Goal: Communication & Community: Answer question/provide support

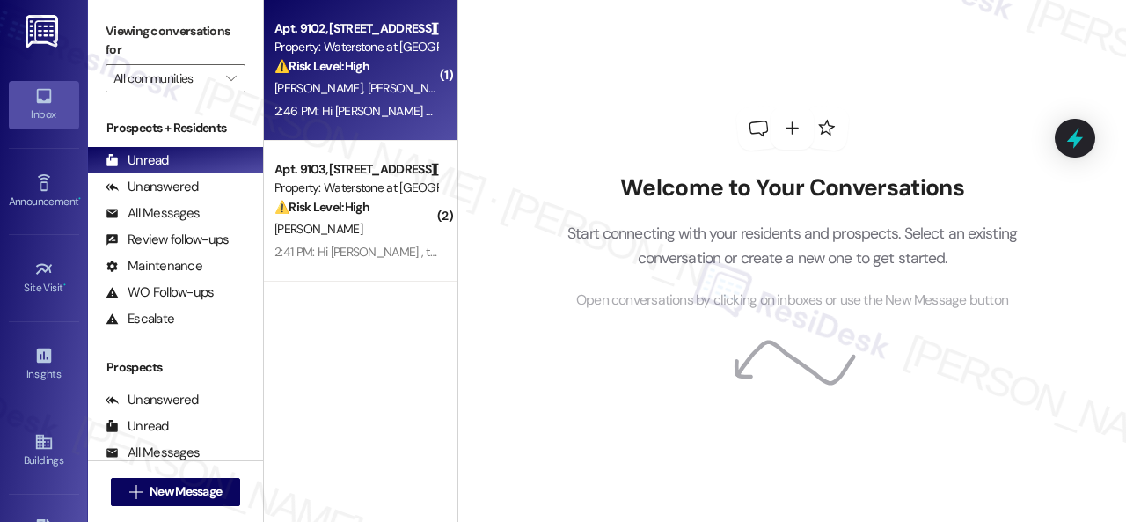
click at [421, 96] on div "[PERSON_NAME] [PERSON_NAME]" at bounding box center [356, 88] width 166 height 22
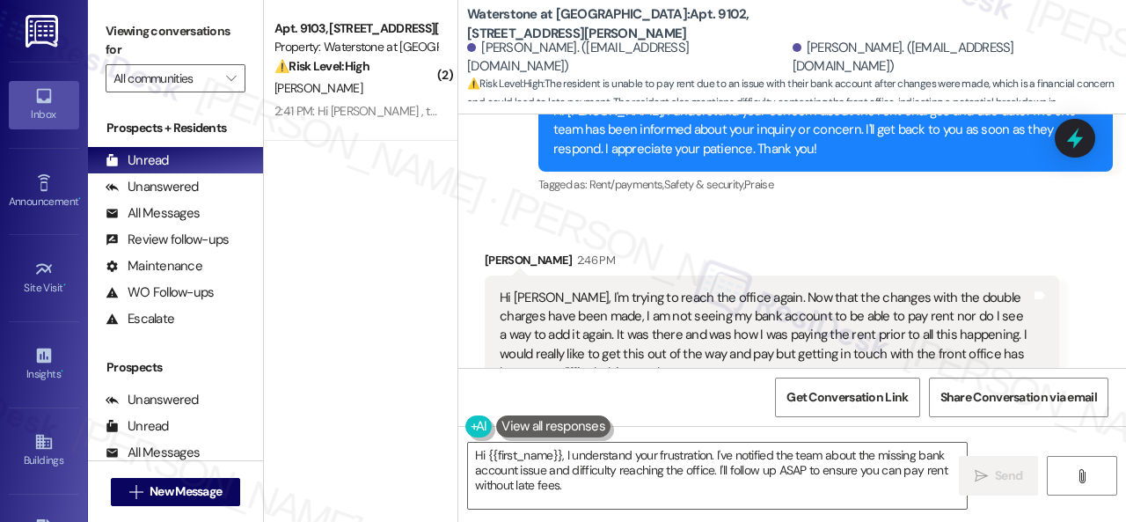
scroll to position [7358, 0]
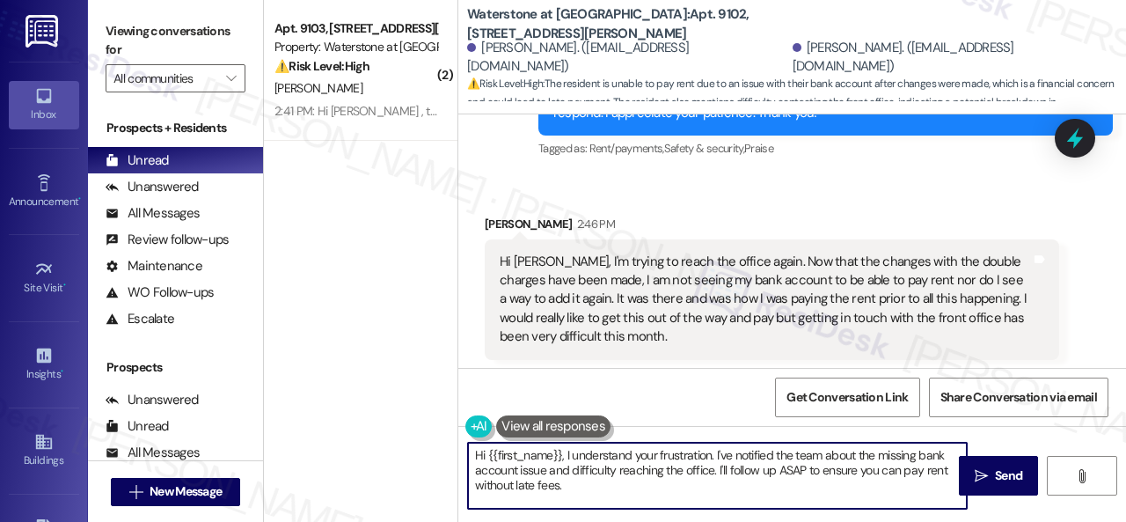
drag, startPoint x: 487, startPoint y: 453, endPoint x: 664, endPoint y: 492, distance: 181.0
click at [628, 491] on textarea "Hi {{first_name}}, I understand your frustration. I've notified the team about …" at bounding box center [717, 476] width 499 height 66
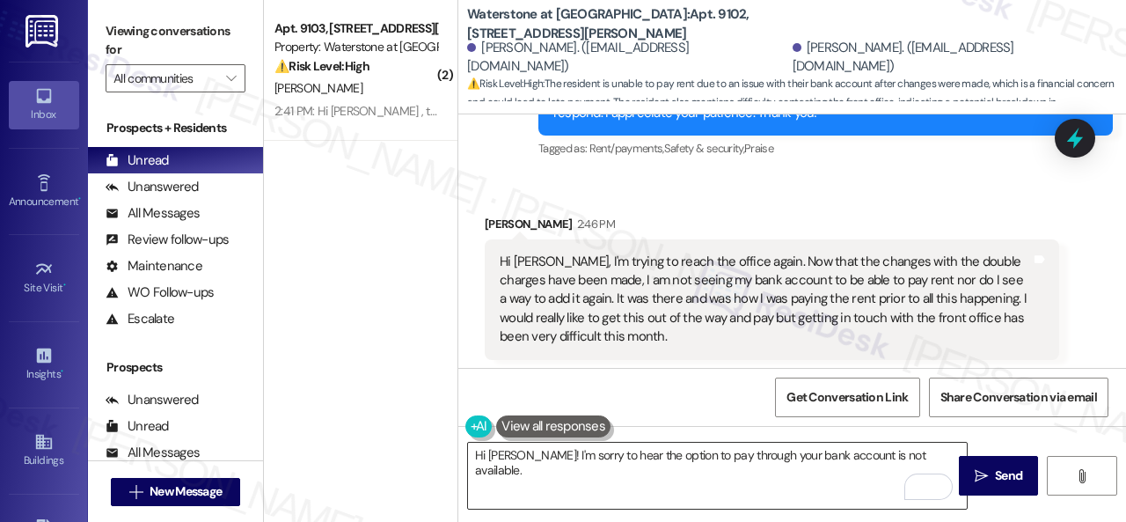
click at [931, 458] on textarea "Hi Elisa! I'm sorry to hear the option to pay through your bank account is not …" at bounding box center [717, 476] width 499 height 66
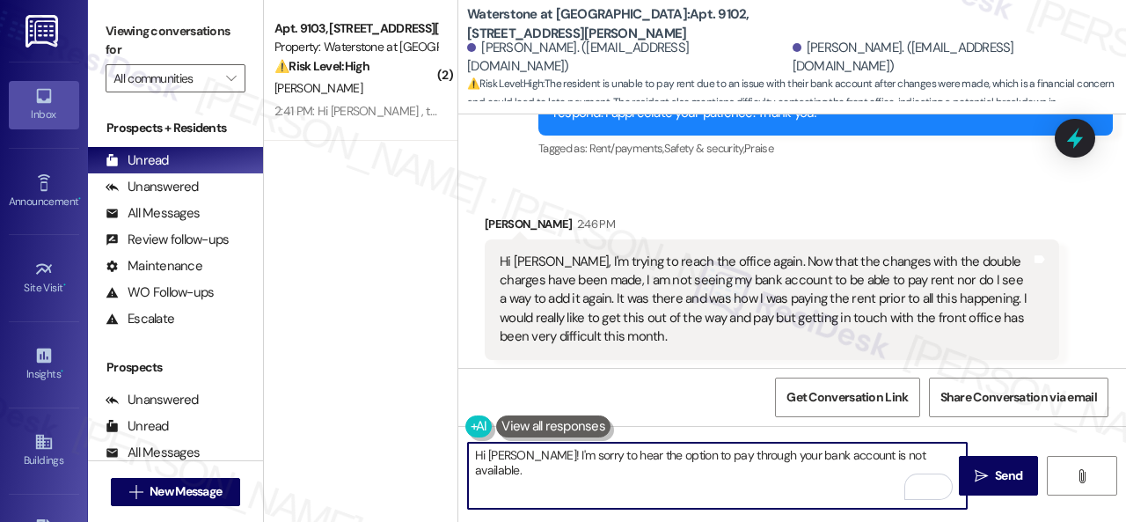
paste textarea "I will forward your concern to the site team and get back to you as soon as I r…"
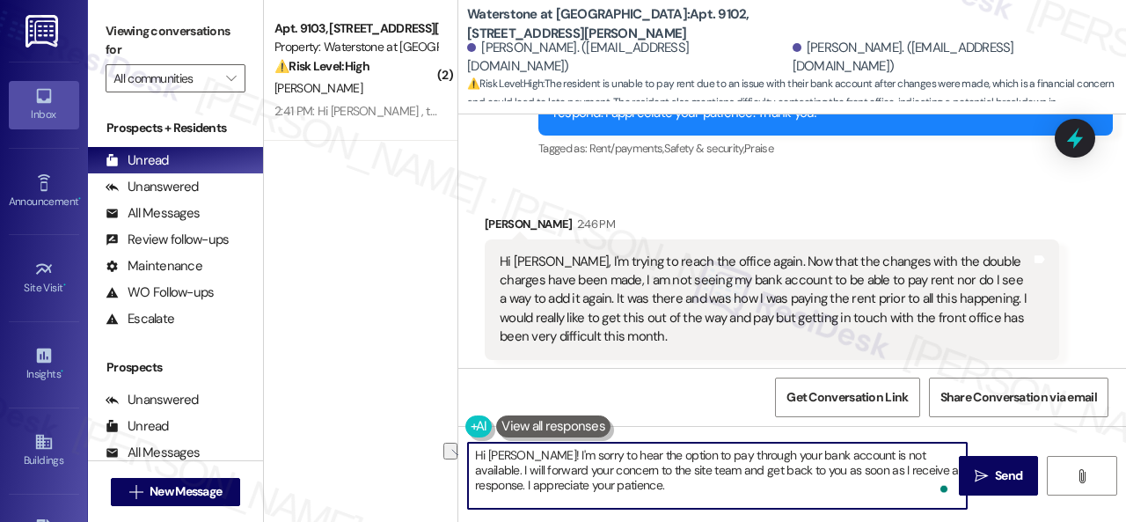
drag, startPoint x: 603, startPoint y: 457, endPoint x: 910, endPoint y: 458, distance: 307.1
click at [910, 458] on textarea "Hi Elisa! I'm sorry to hear the option to pay through your bank account is not …" at bounding box center [717, 476] width 499 height 66
type textarea "Hi Elisa! I'm sorry to hear the option to pay through your bank account is not …"
click at [722, 392] on div "Get Conversation Link Share Conversation via email" at bounding box center [792, 397] width 668 height 58
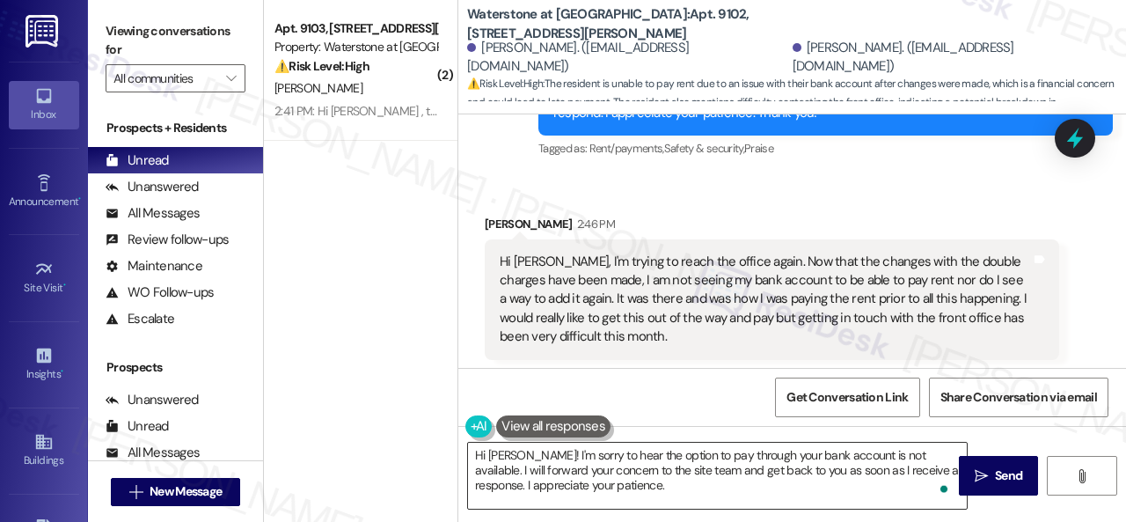
click at [707, 483] on textarea "Hi Elisa! I'm sorry to hear the option to pay through your bank account is not …" at bounding box center [717, 476] width 499 height 66
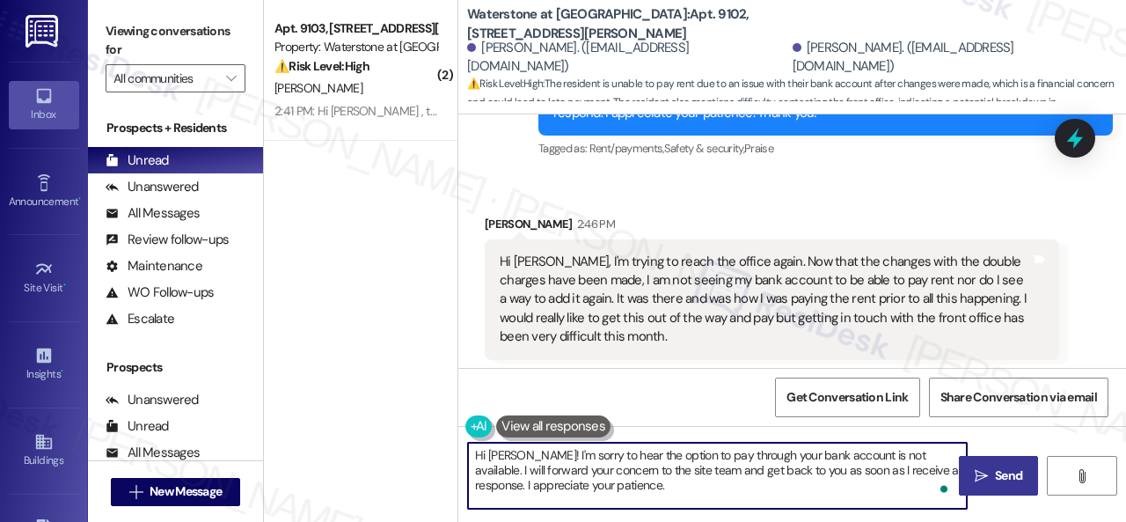
click at [971, 466] on span " Send" at bounding box center [998, 475] width 55 height 18
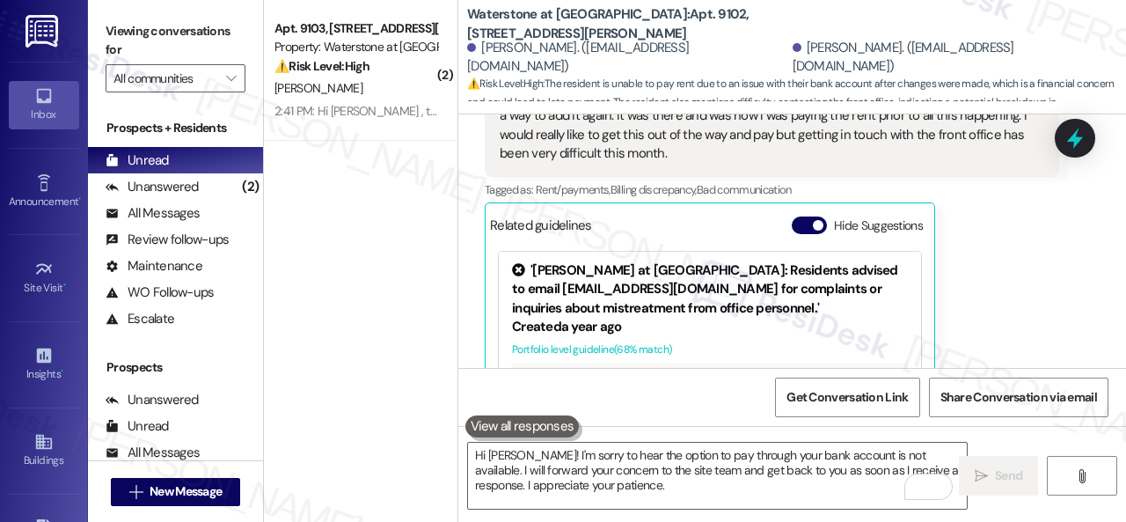
scroll to position [7446, 0]
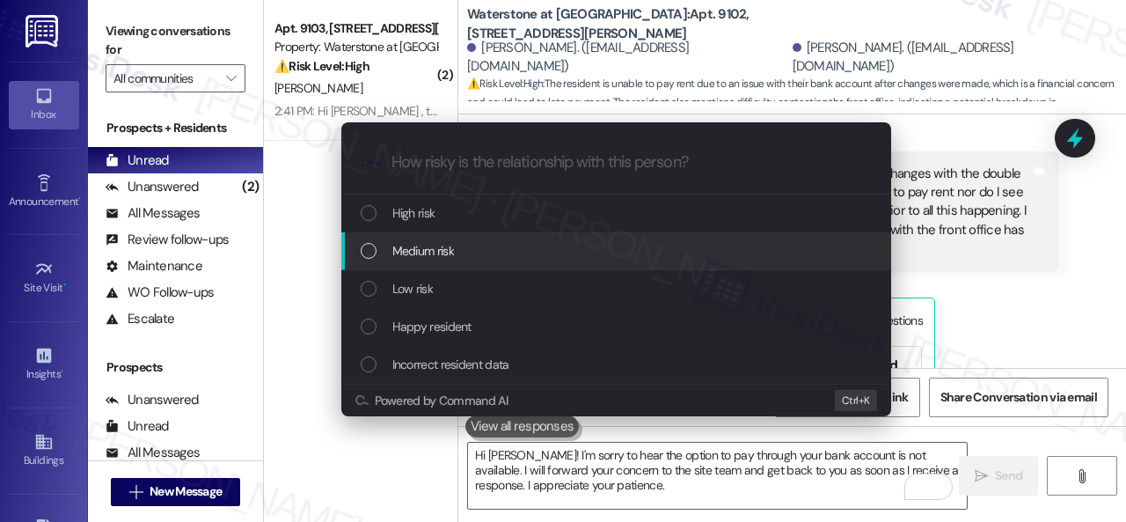
click at [404, 249] on span "Medium risk" at bounding box center [423, 250] width 62 height 19
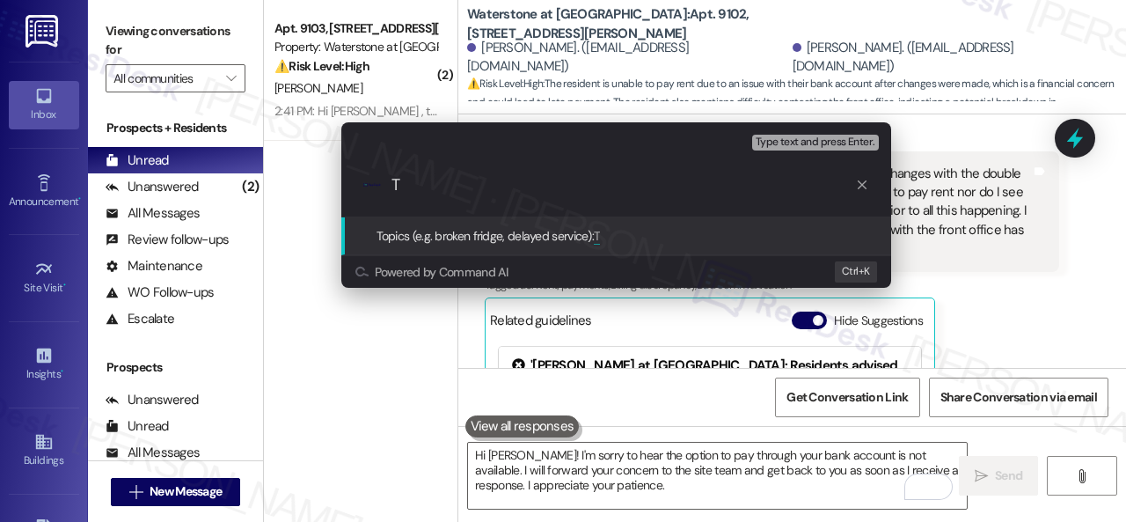
paste input "he option to pay through your bank account is not available."
type input "The option to pay through your bank account is not available."
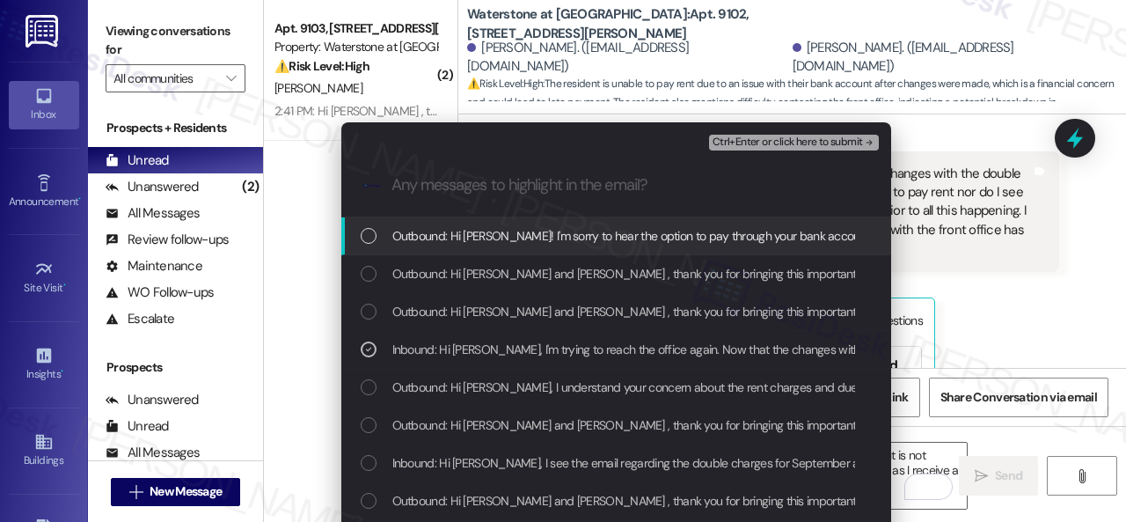
click at [775, 142] on span "Ctrl+Enter or click here to submit" at bounding box center [788, 142] width 150 height 12
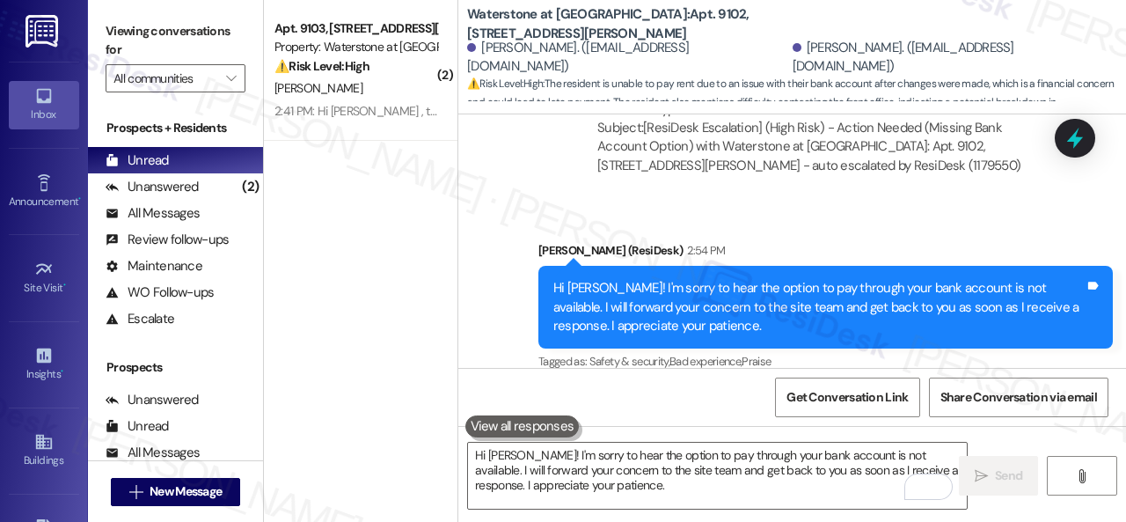
scroll to position [5, 0]
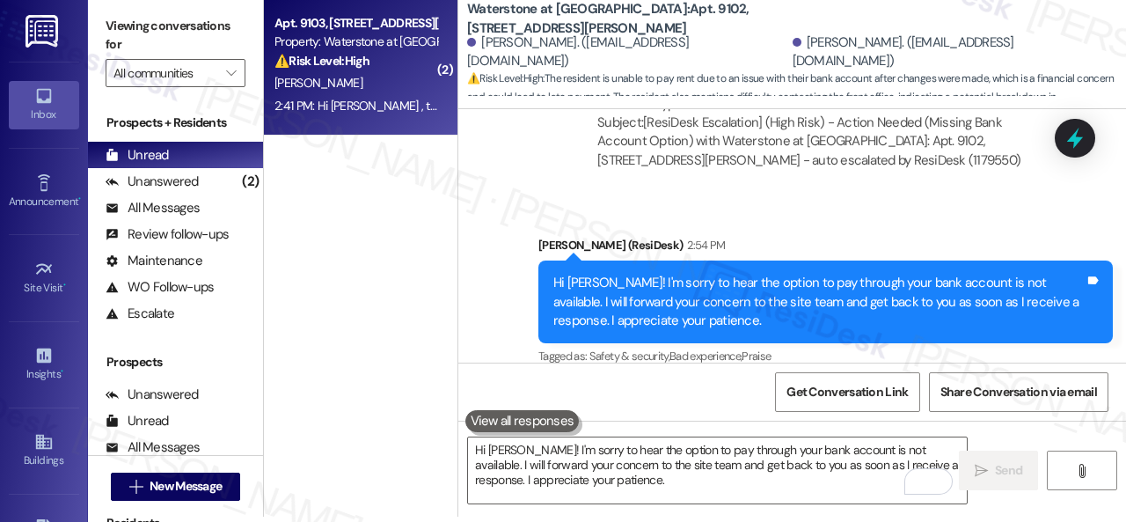
click at [382, 91] on div "[PERSON_NAME]" at bounding box center [356, 83] width 166 height 22
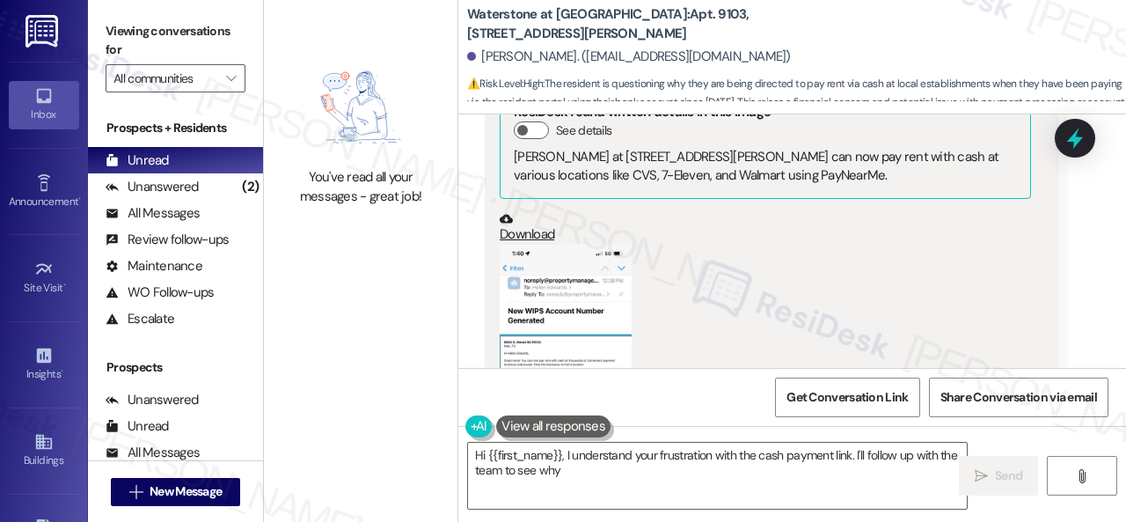
scroll to position [19770, 0]
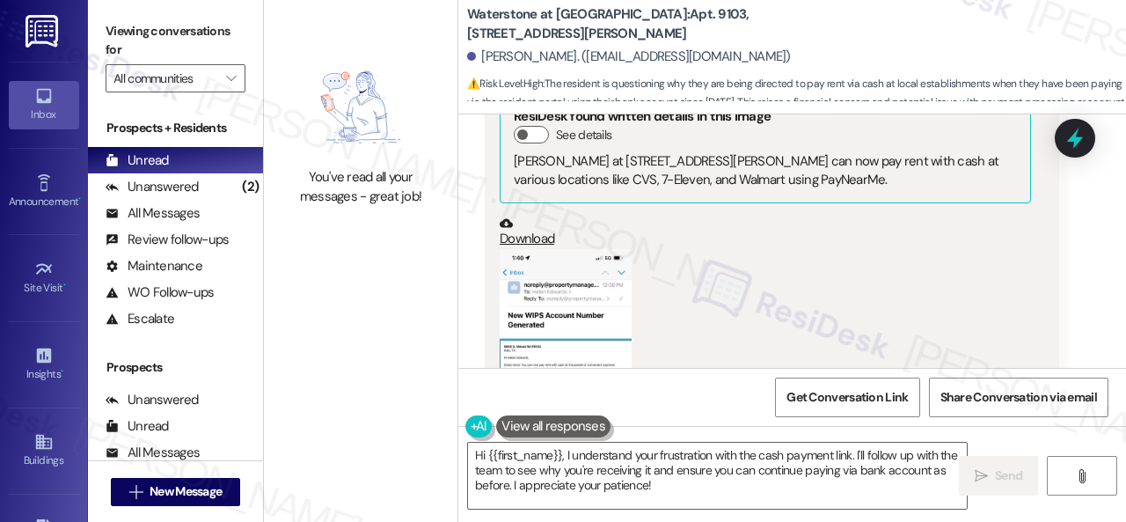
click at [545, 282] on button "Zoom image" at bounding box center [566, 392] width 132 height 286
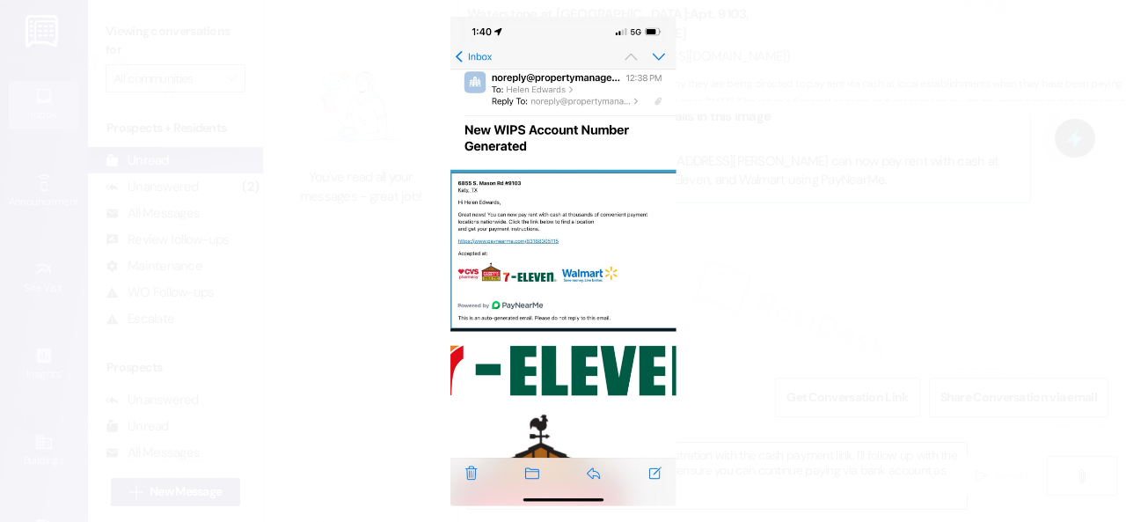
click at [630, 334] on button "Unzoom image" at bounding box center [563, 261] width 1126 height 522
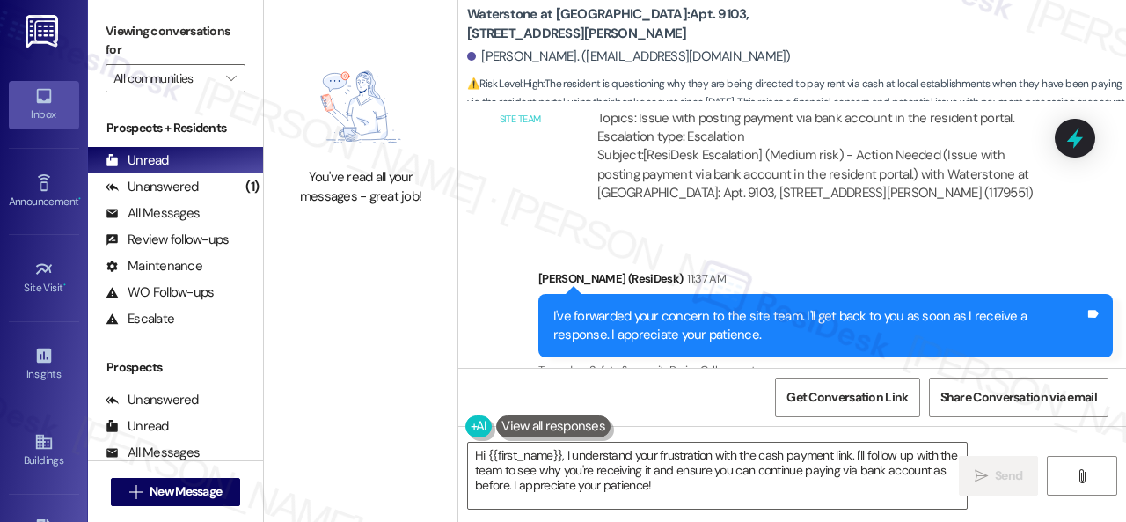
scroll to position [18803, 0]
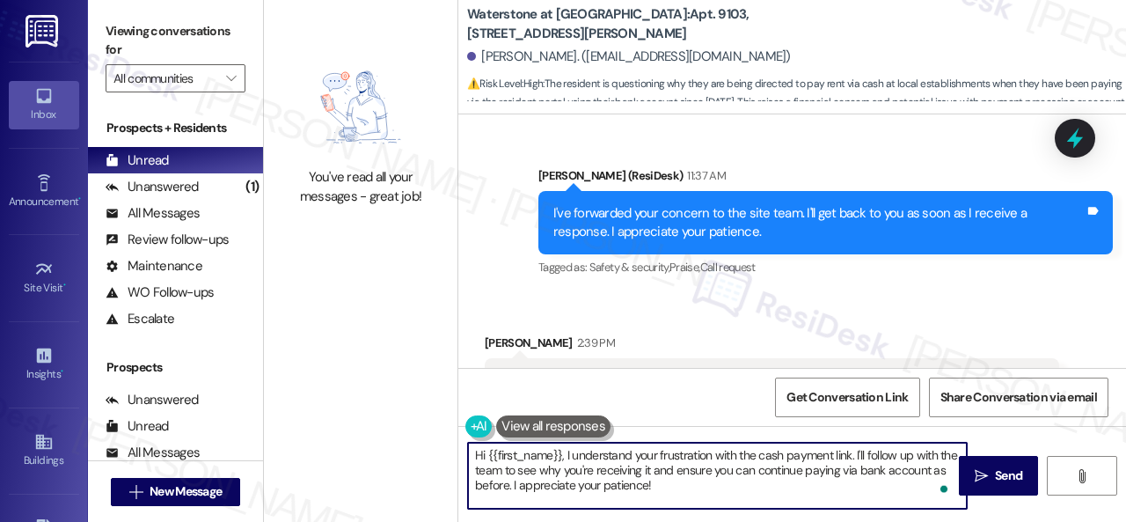
drag, startPoint x: 672, startPoint y: 488, endPoint x: 380, endPoint y: 443, distance: 295.7
click at [380, 443] on div "You've read all your messages - great job! Waterstone at Cinco Ranch: Apt. 9103…" at bounding box center [695, 261] width 862 height 522
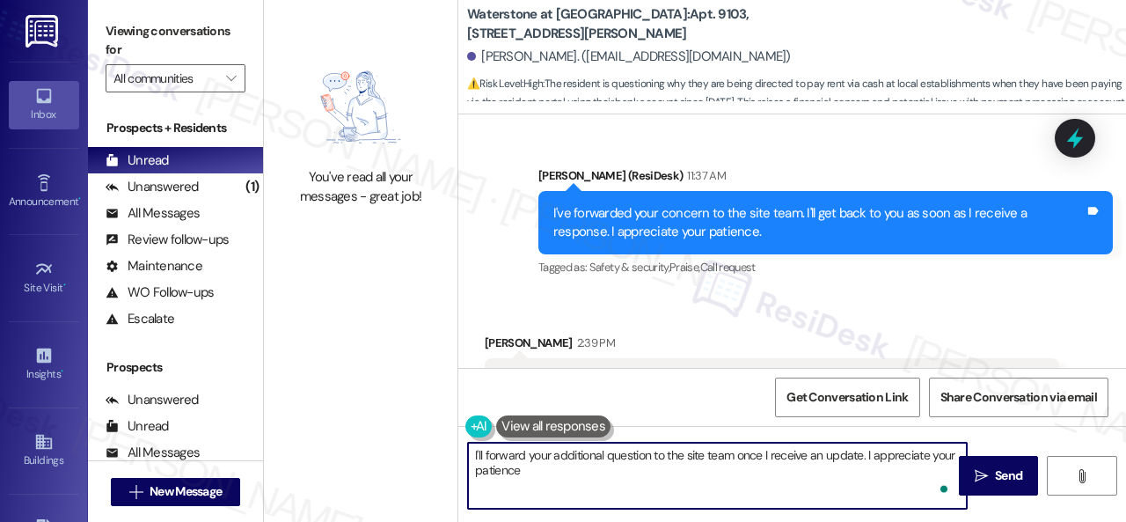
type textarea "I'll forward your additional question to the site team once I receive an update…"
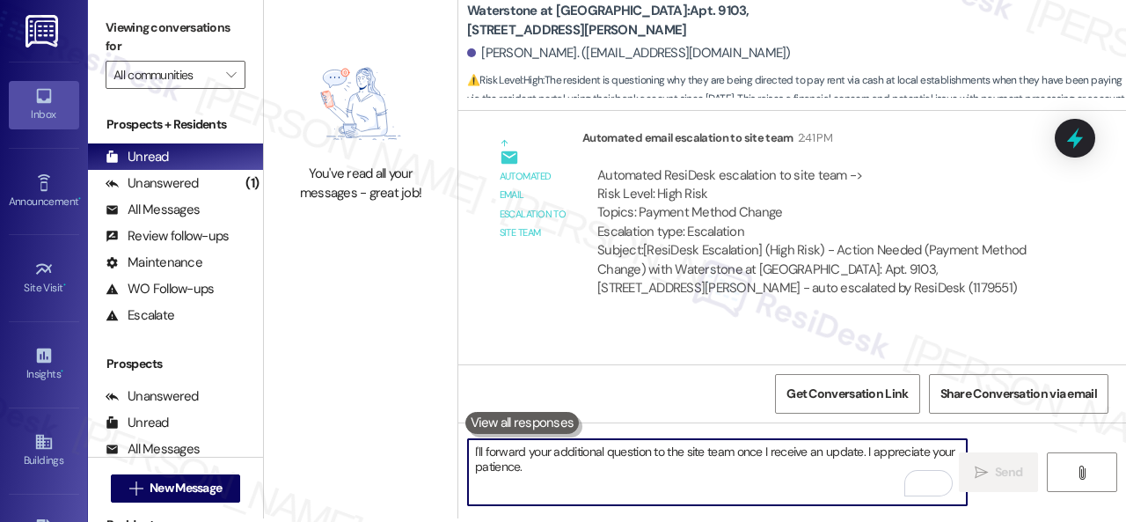
scroll to position [5, 0]
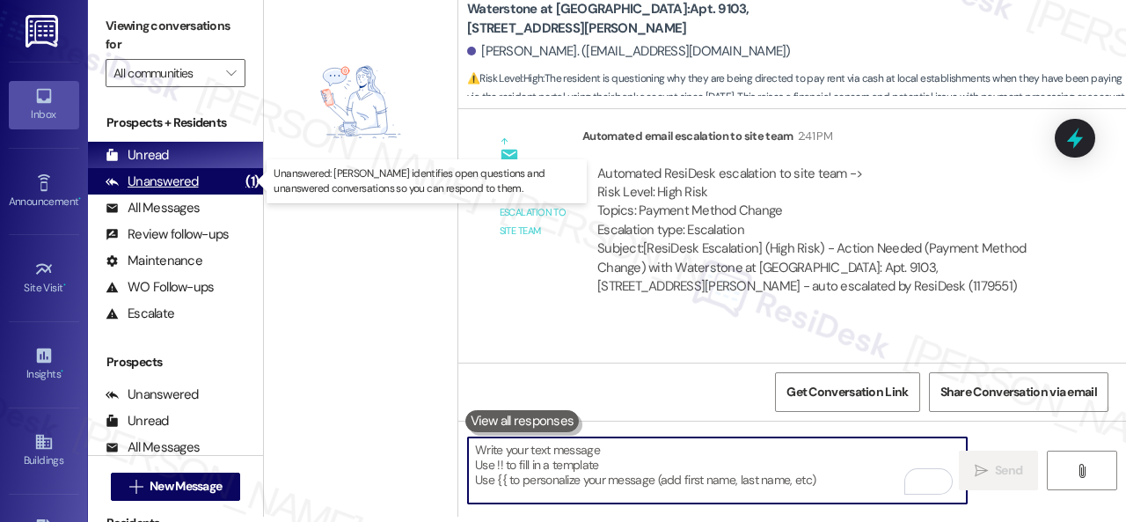
click at [166, 177] on div "Unanswered" at bounding box center [152, 181] width 93 height 18
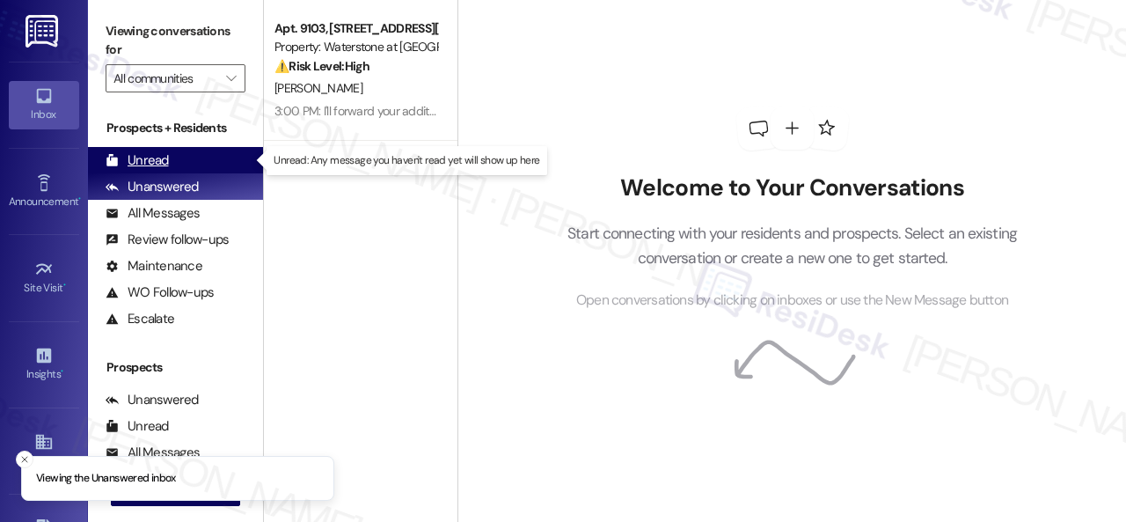
click at [147, 156] on div "Unread" at bounding box center [137, 160] width 63 height 18
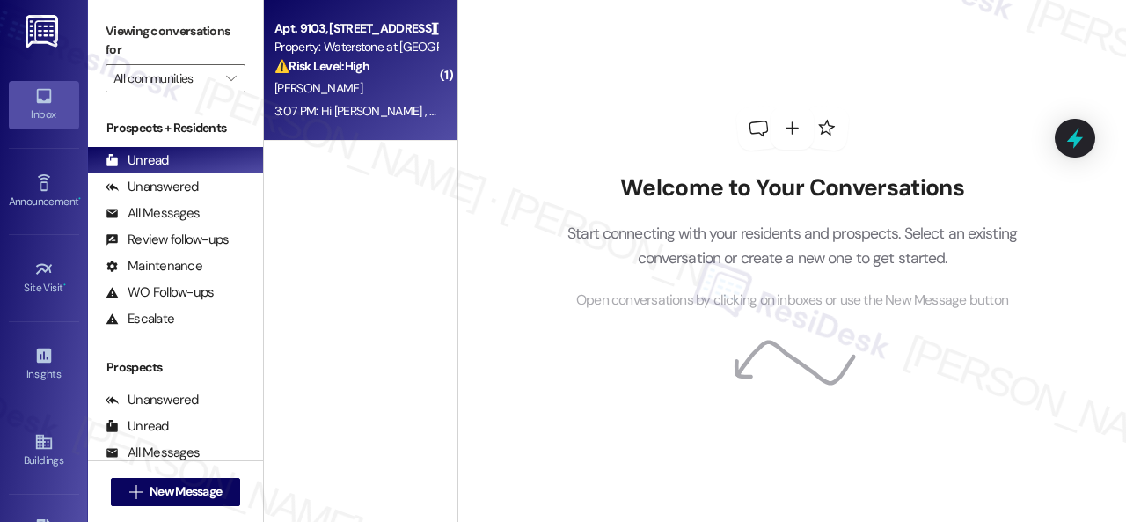
click at [392, 68] on div "⚠️ Risk Level: High The resident's account is temporarily locked, and they are …" at bounding box center [356, 66] width 163 height 18
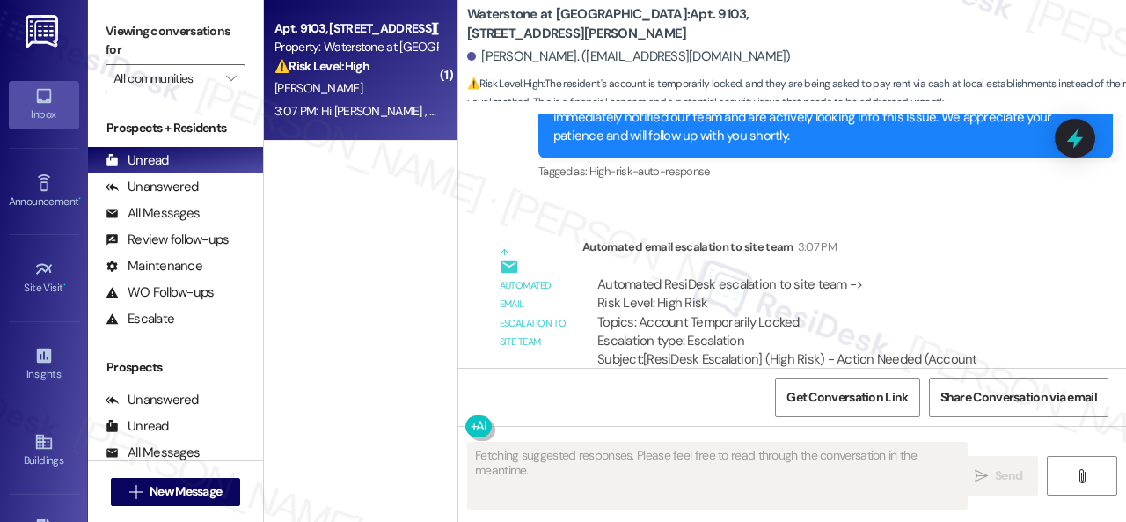
scroll to position [21962, 0]
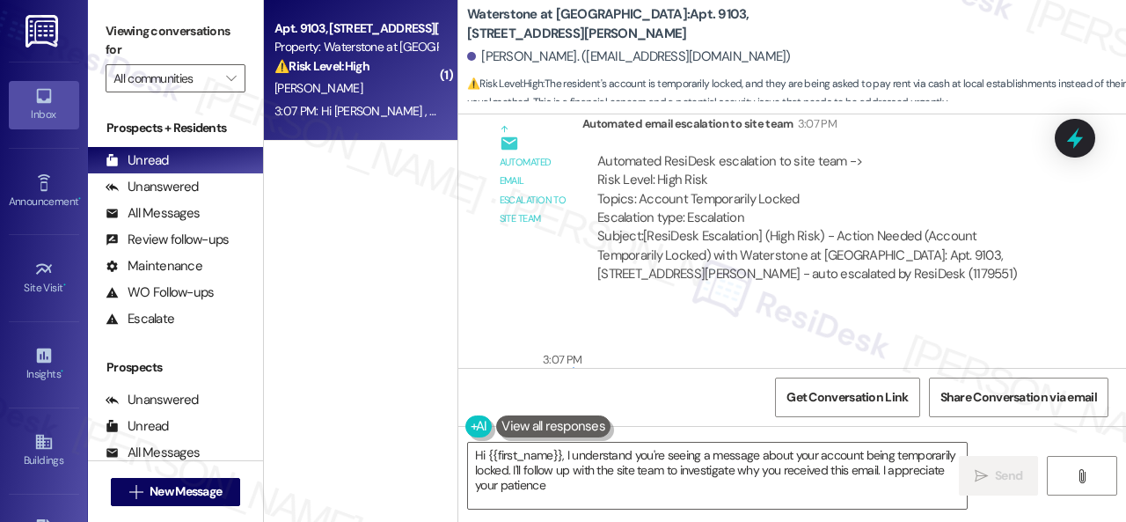
type textarea "Hi {{first_name}}, I understand you're seeing a message about your account bein…"
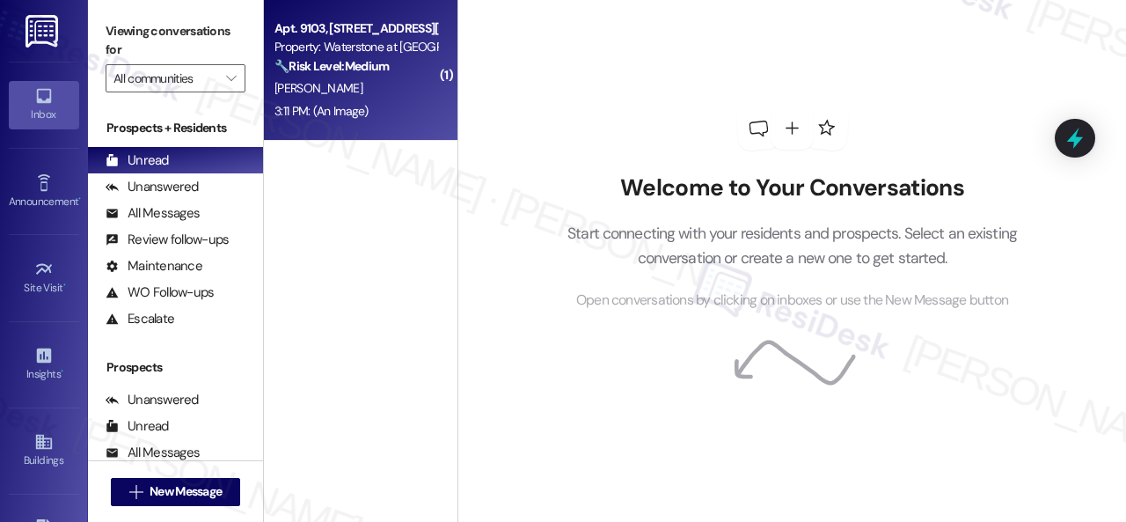
click at [394, 107] on div "3:11 PM: (An Image) 3:11 PM: (An Image)" at bounding box center [356, 111] width 166 height 22
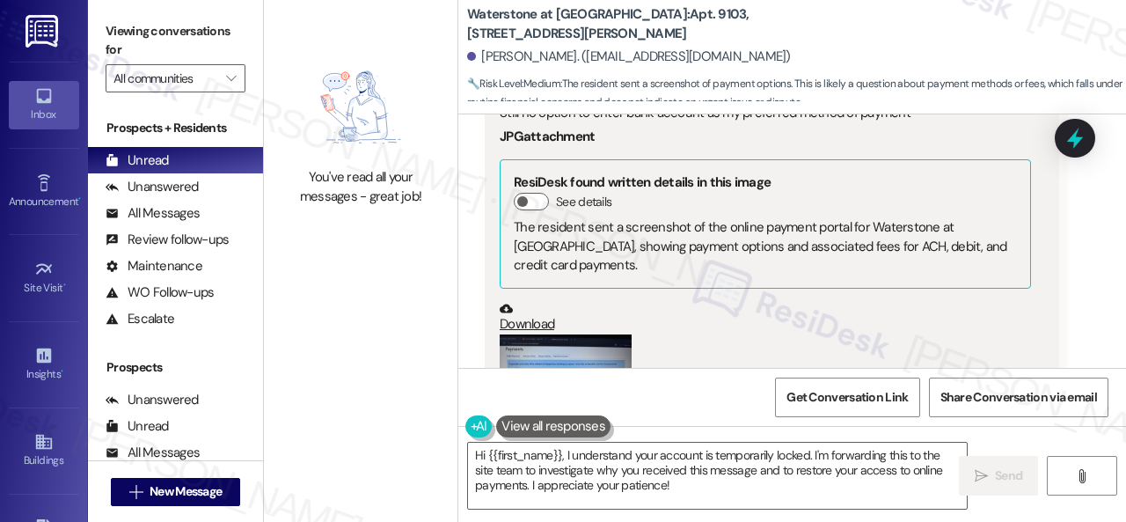
scroll to position [22083, 0]
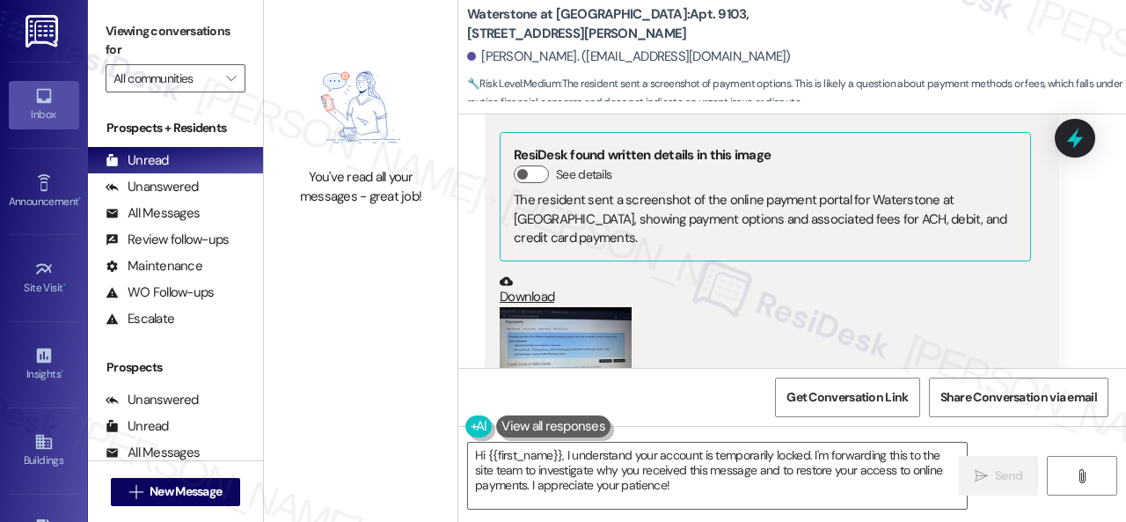
click at [554, 307] on button "Zoom image" at bounding box center [566, 356] width 132 height 99
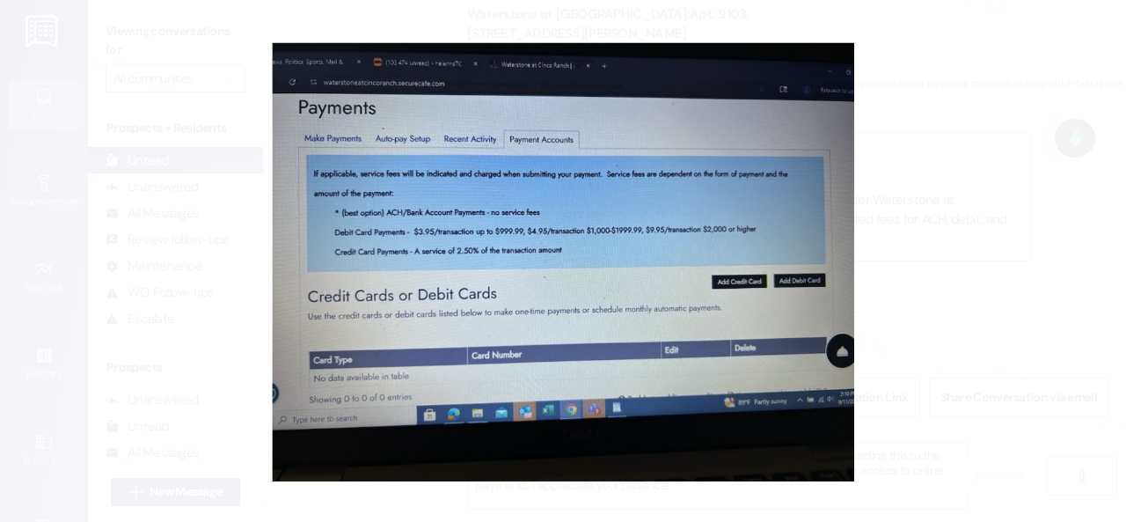
click at [623, 235] on button "Unzoom image" at bounding box center [563, 261] width 1126 height 522
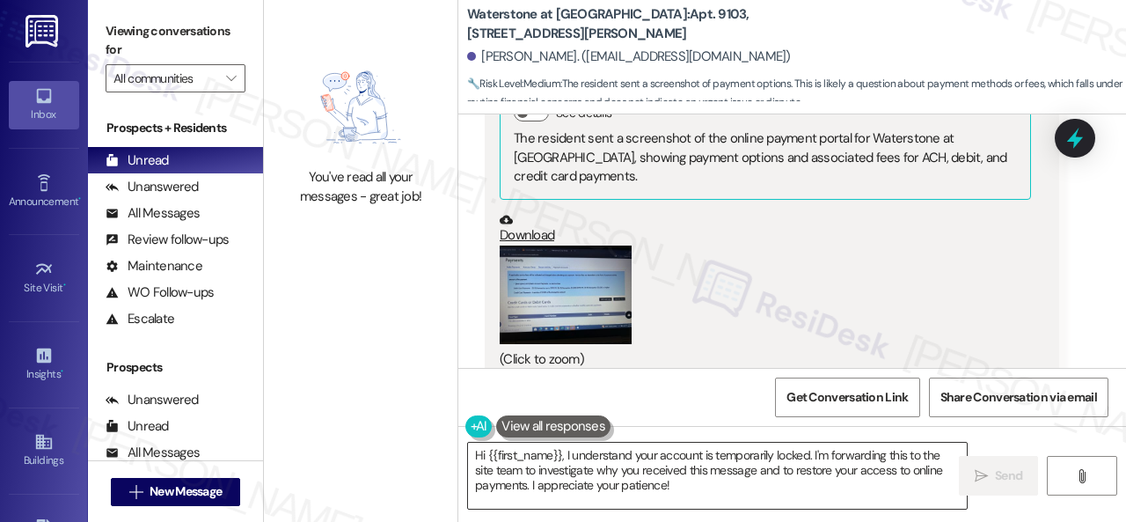
scroll to position [22171, 0]
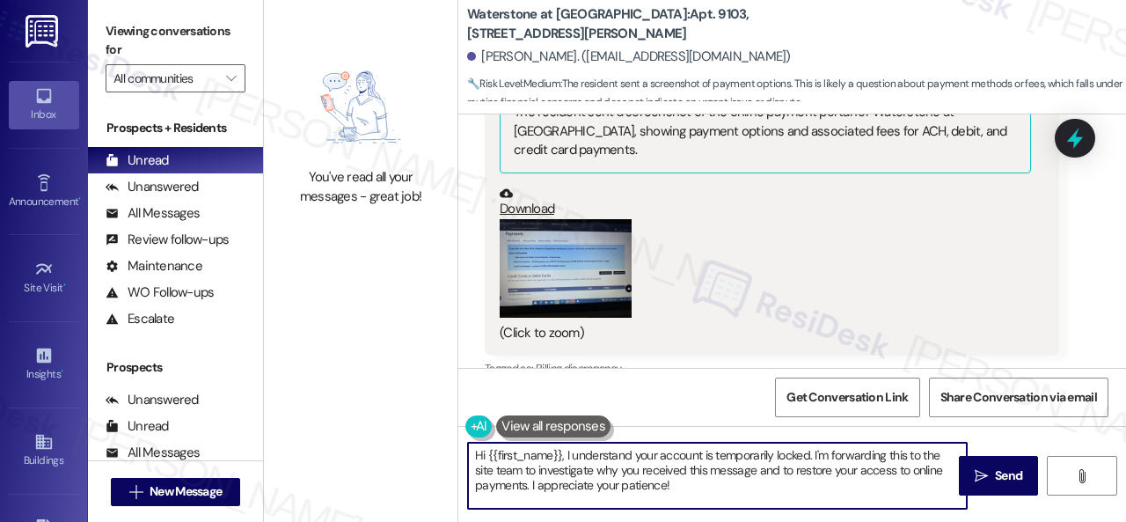
drag, startPoint x: 686, startPoint y: 485, endPoint x: 278, endPoint y: 365, distance: 425.4
click at [301, 390] on div "You've read all your messages - great job! Waterstone at [GEOGRAPHIC_DATA]: Apt…" at bounding box center [695, 261] width 862 height 522
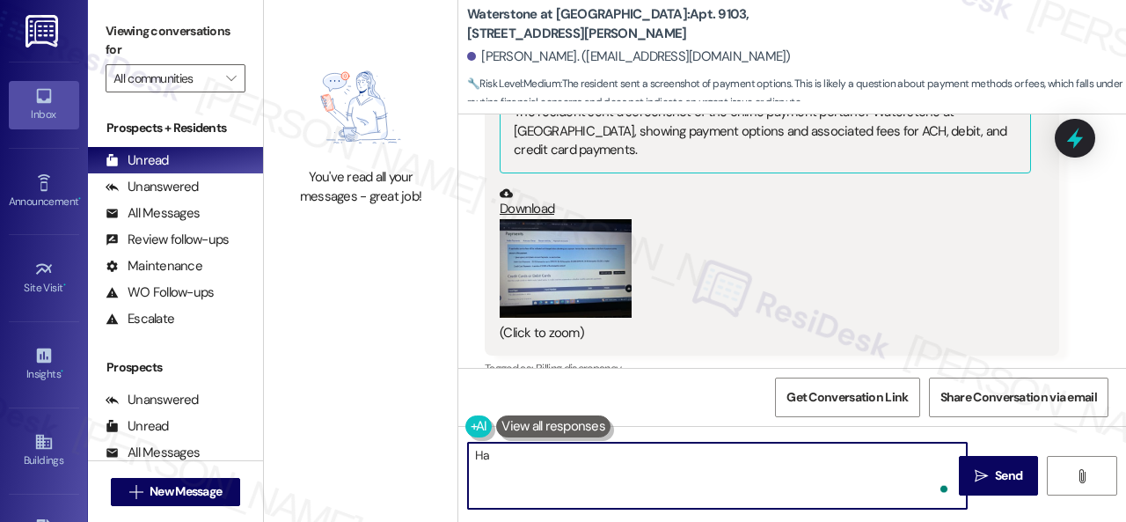
type textarea "H"
